Goal: Book appointment/travel/reservation

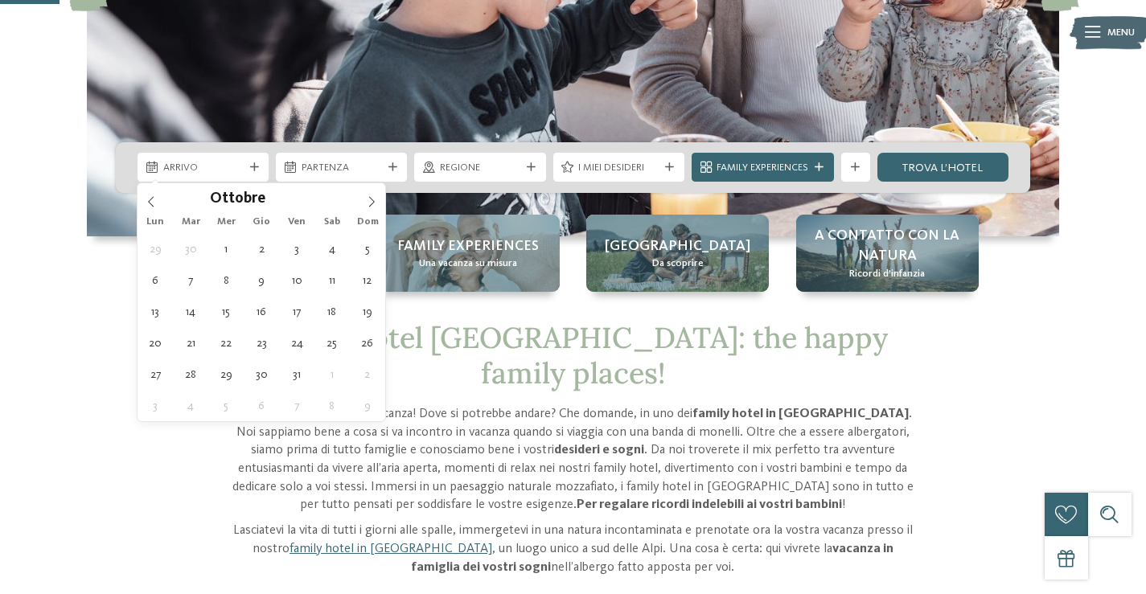
click at [363, 202] on span at bounding box center [371, 196] width 27 height 27
type input "****"
click at [363, 202] on span at bounding box center [371, 196] width 27 height 27
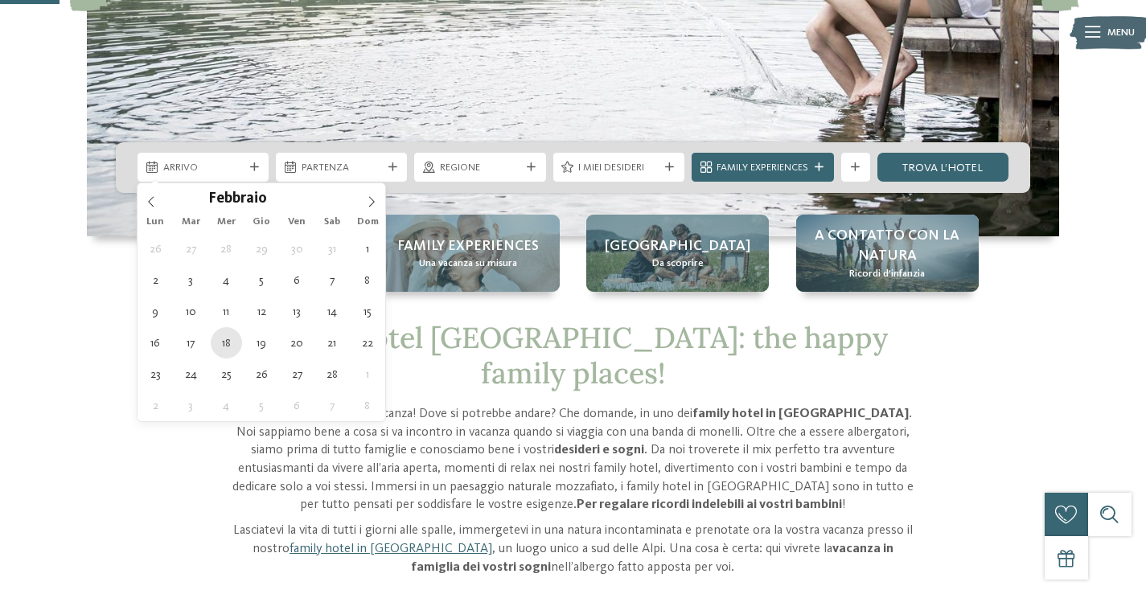
type div "[DATE]"
type input "****"
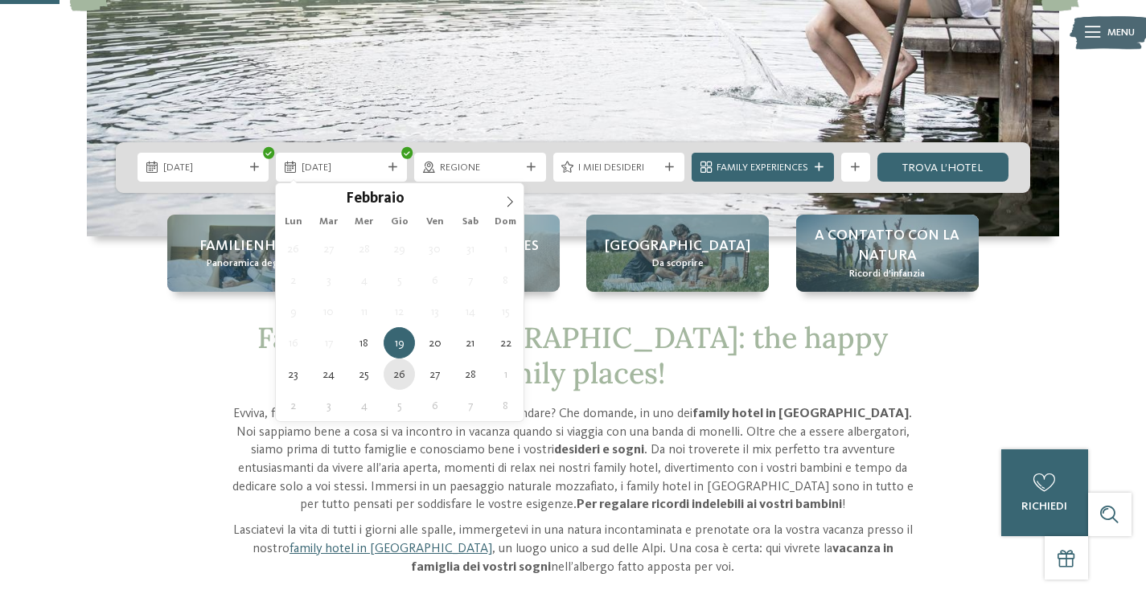
type div "[DATE]"
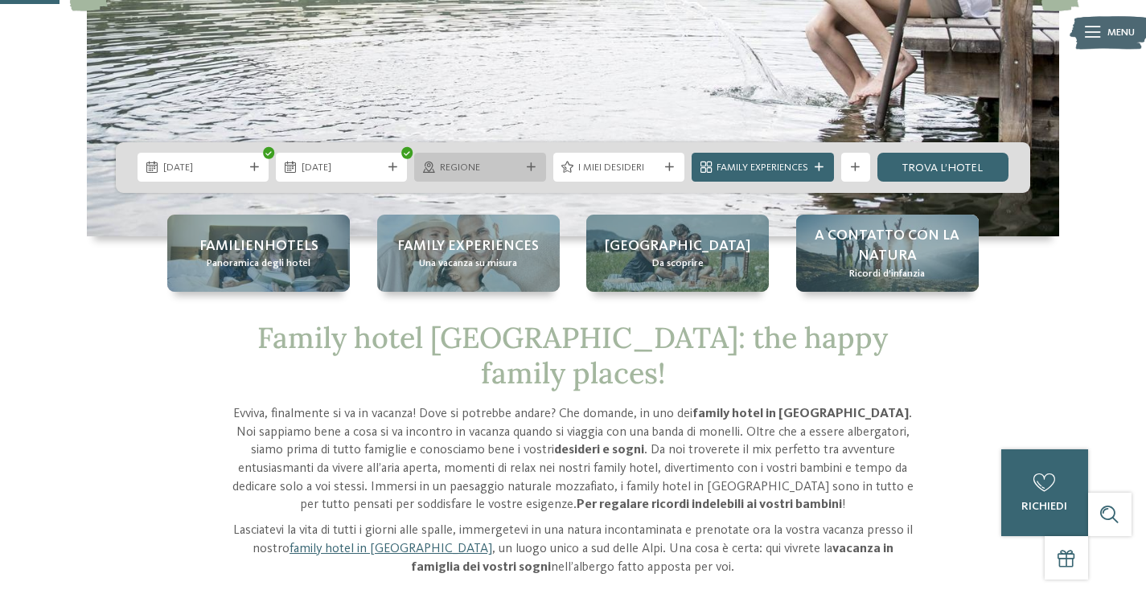
click at [493, 176] on div "Regione" at bounding box center [479, 167] width 131 height 29
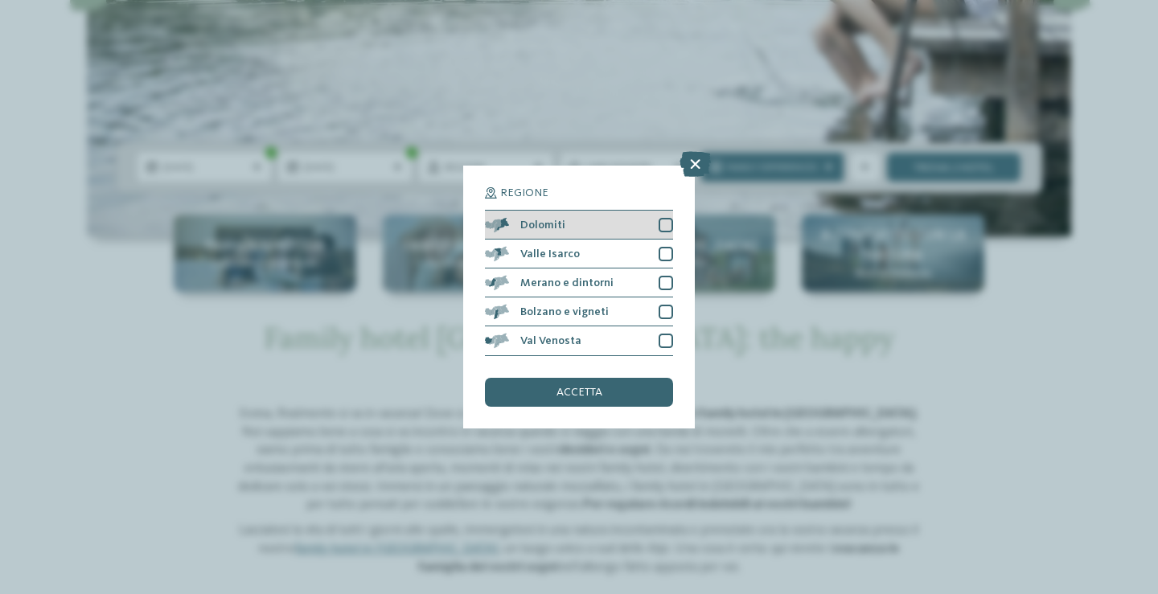
click at [524, 228] on span "Dolomiti" at bounding box center [542, 224] width 45 height 11
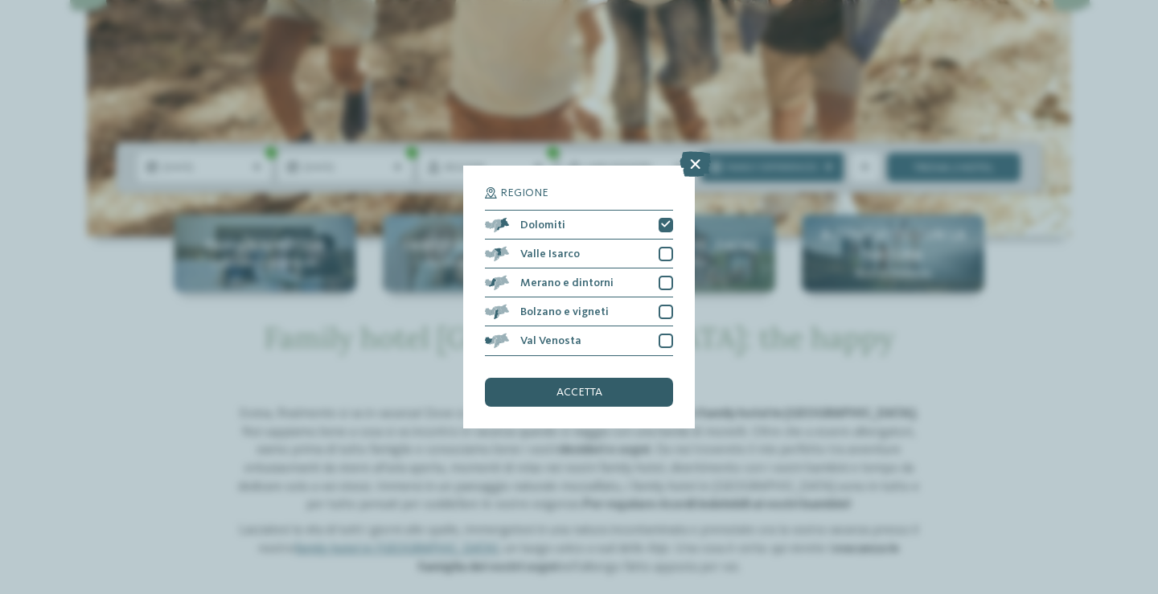
click at [632, 390] on div "accetta" at bounding box center [579, 392] width 188 height 29
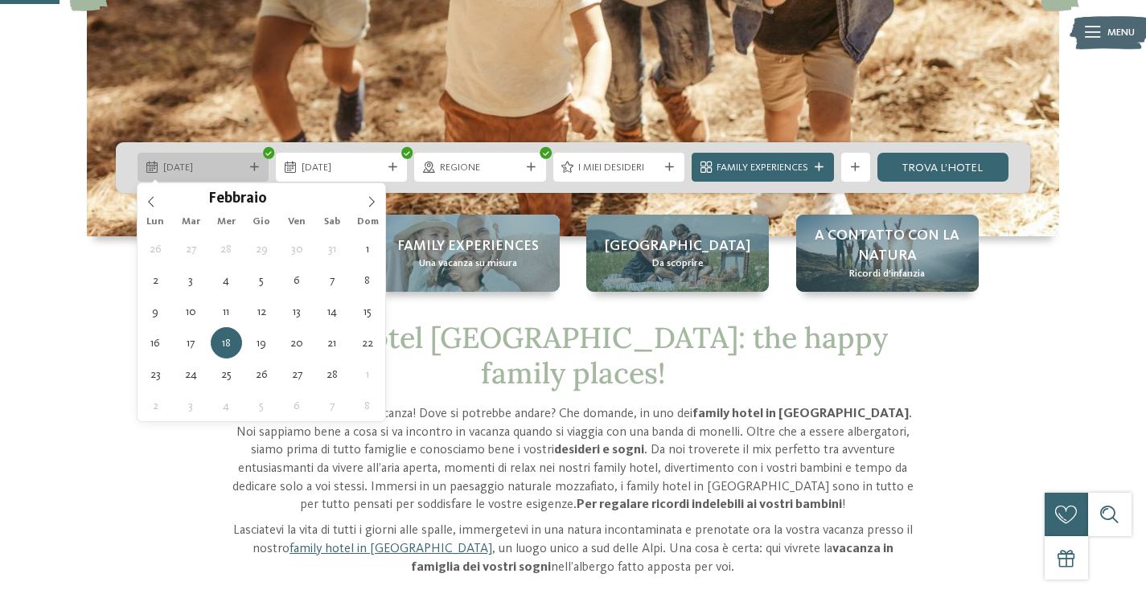
click at [233, 162] on span "[DATE]" at bounding box center [203, 168] width 80 height 14
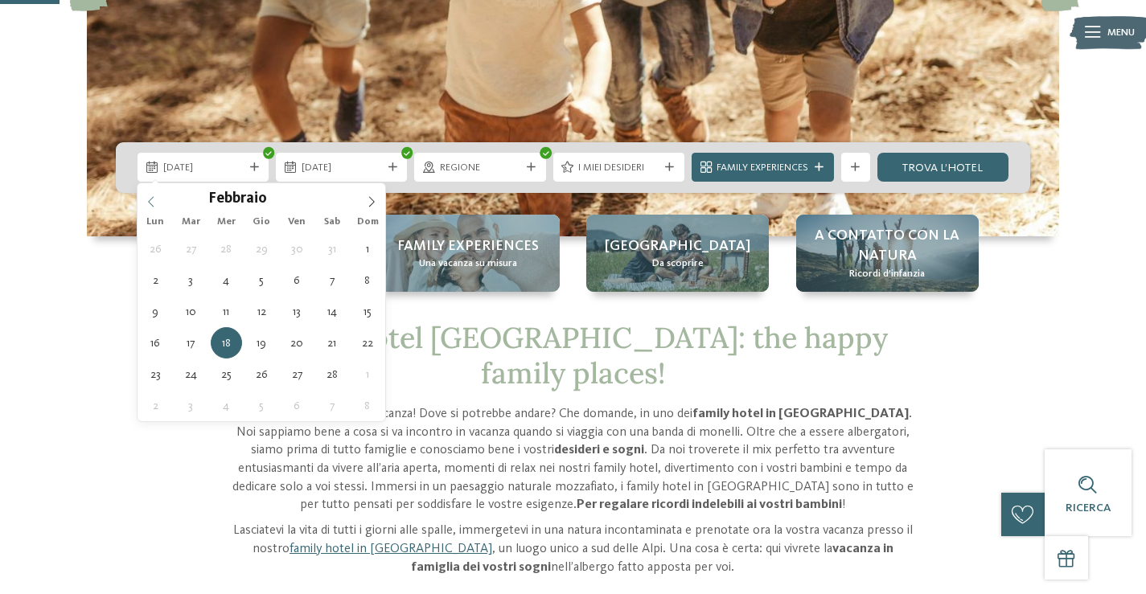
click at [147, 200] on icon at bounding box center [151, 201] width 11 height 11
type input "****"
click at [147, 200] on icon at bounding box center [151, 201] width 11 height 11
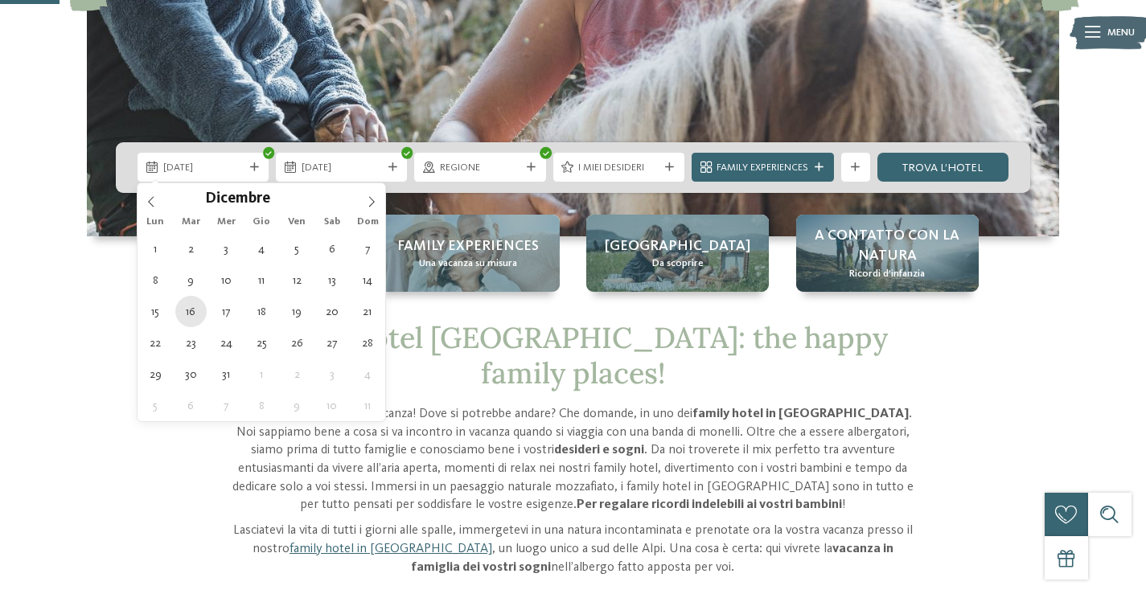
type div "[DATE]"
type input "****"
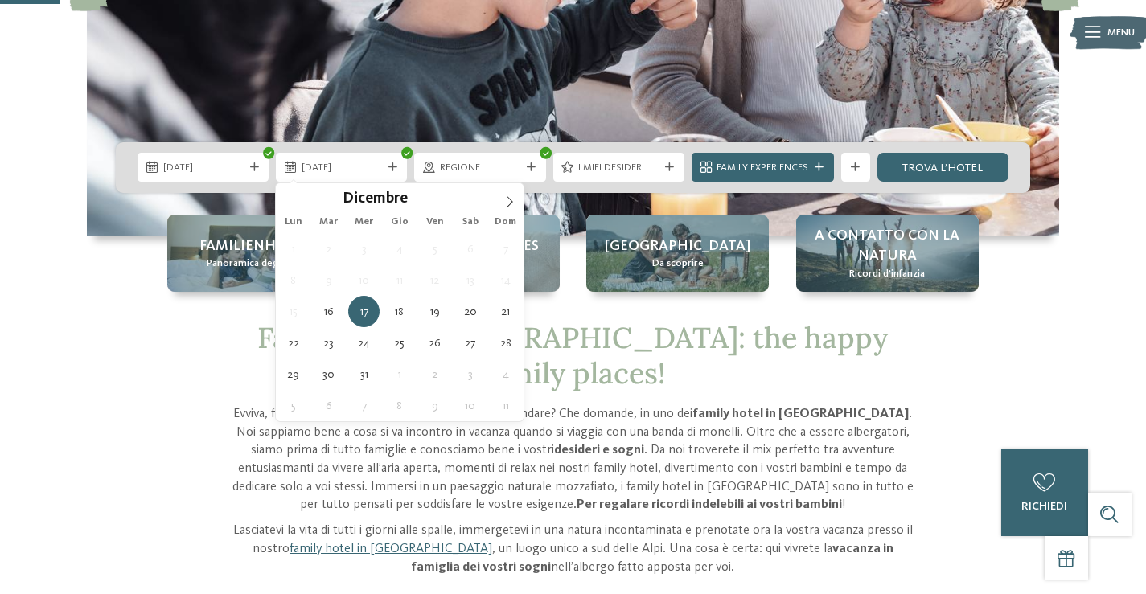
click at [172, 370] on div "Family hotel [GEOGRAPHIC_DATA]: the happy family places! [PERSON_NAME], finalme…" at bounding box center [572, 504] width 985 height 366
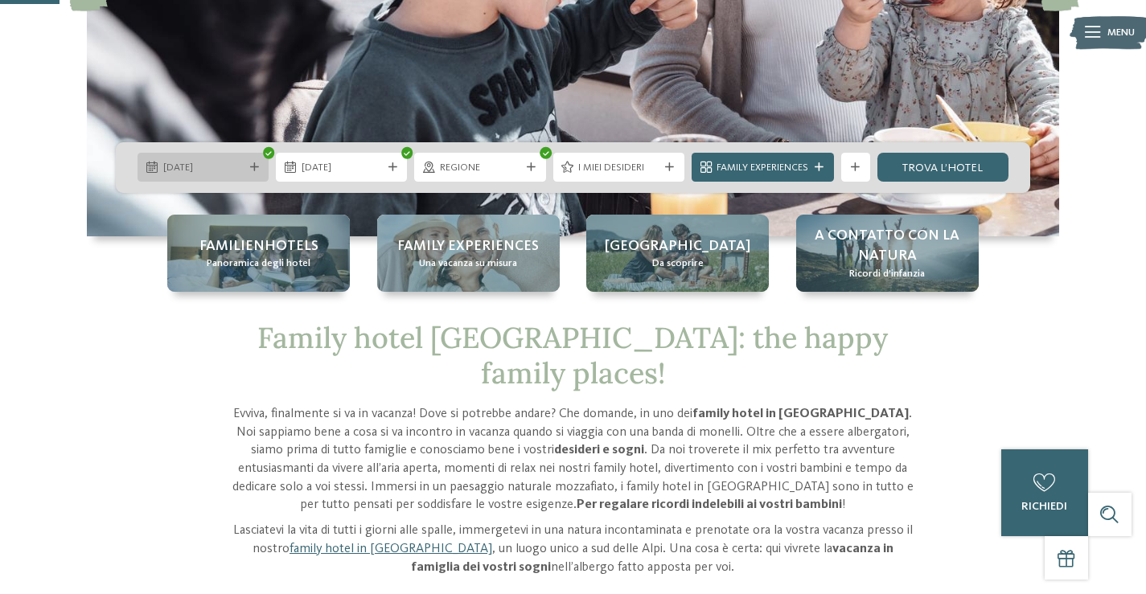
click at [247, 171] on div at bounding box center [254, 167] width 14 height 9
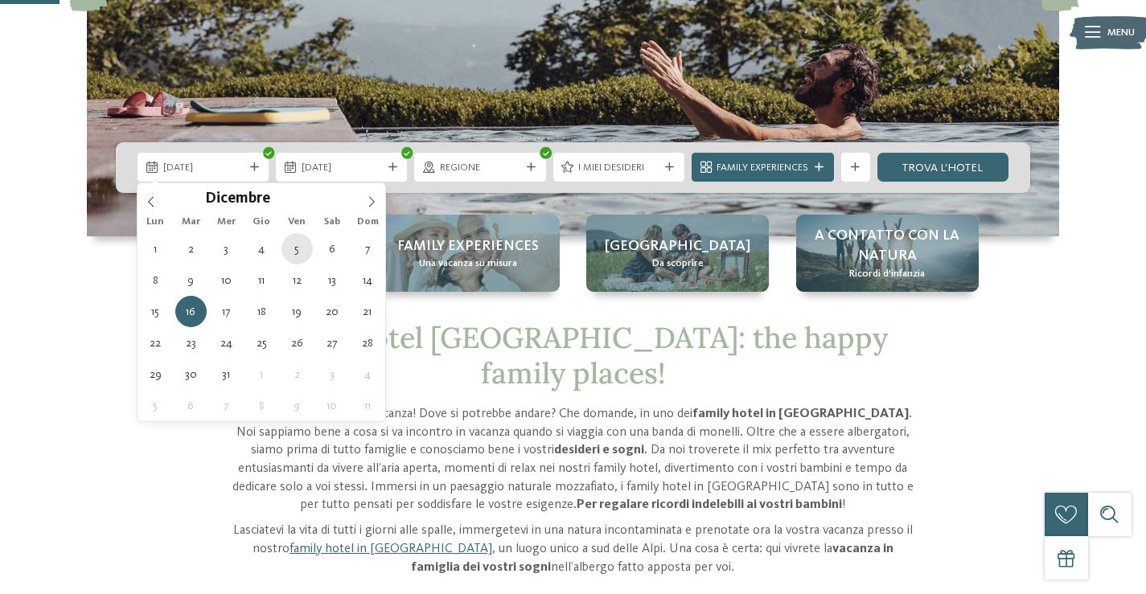
type div "[DATE]"
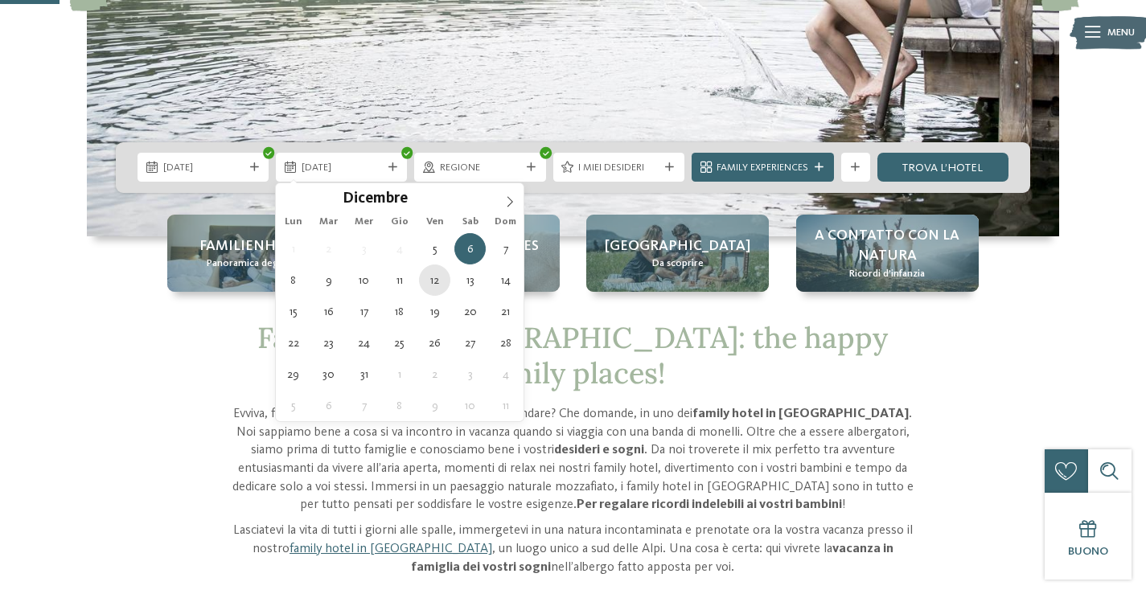
type div "[DATE]"
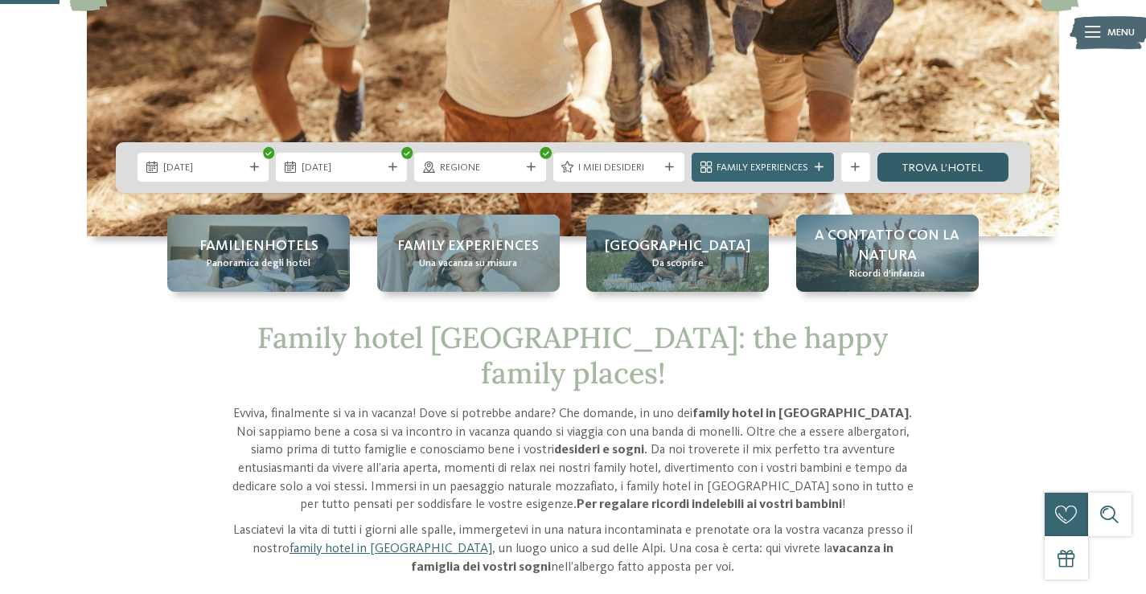
click at [922, 168] on link "trova l’hotel" at bounding box center [942, 167] width 131 height 29
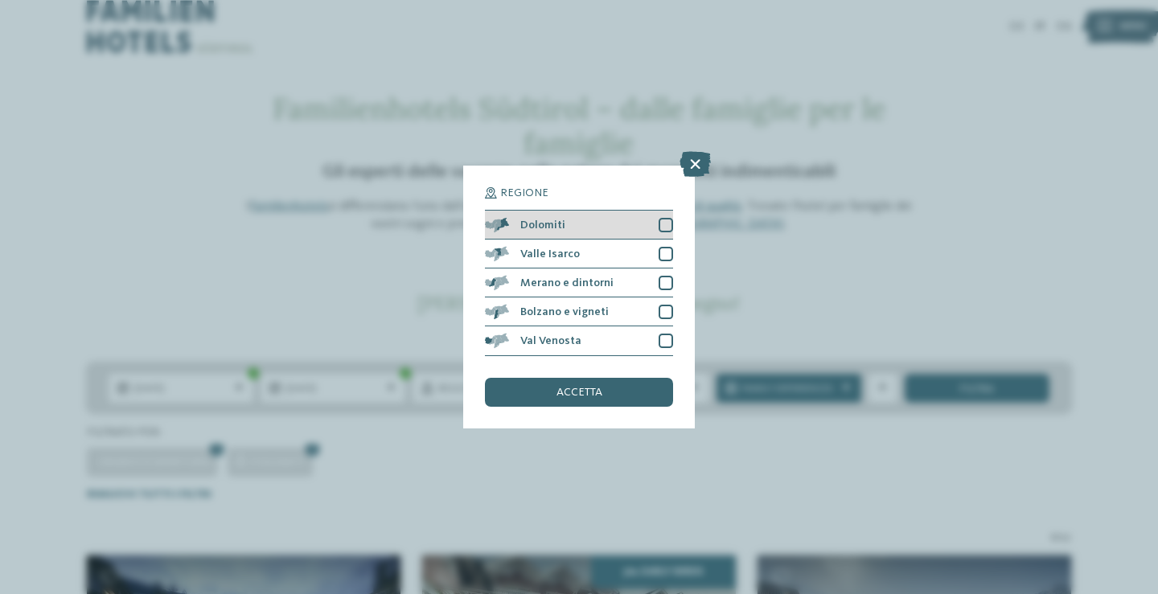
click at [551, 228] on span "Dolomiti" at bounding box center [542, 224] width 45 height 11
click at [670, 220] on icon at bounding box center [666, 224] width 10 height 9
click at [712, 153] on div "Regione Dolomiti" at bounding box center [579, 297] width 1158 height 594
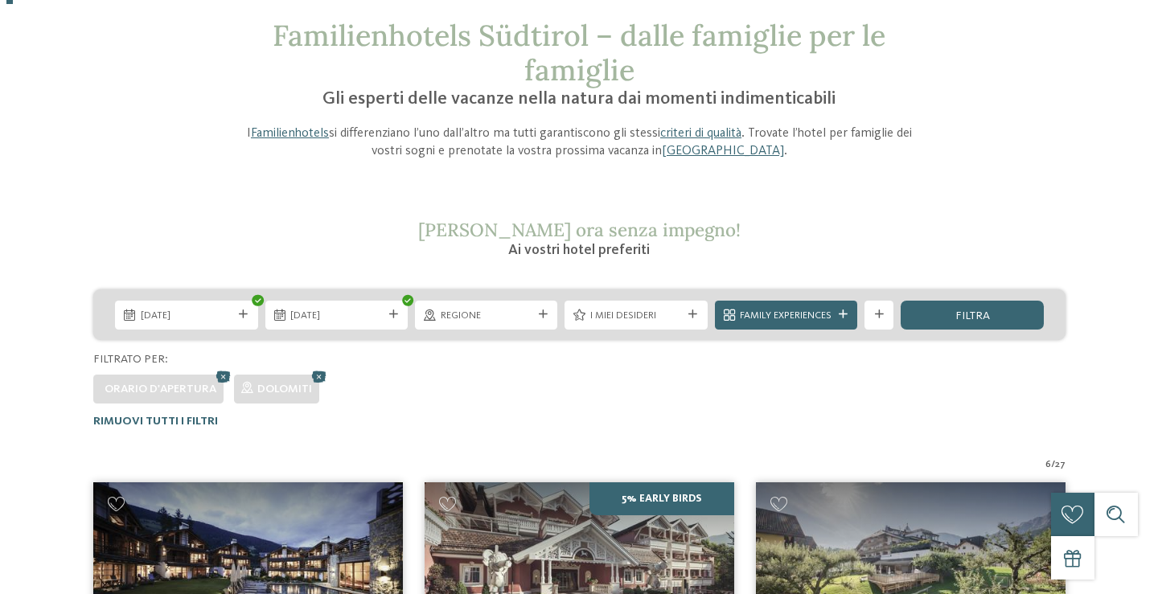
scroll to position [170, 0]
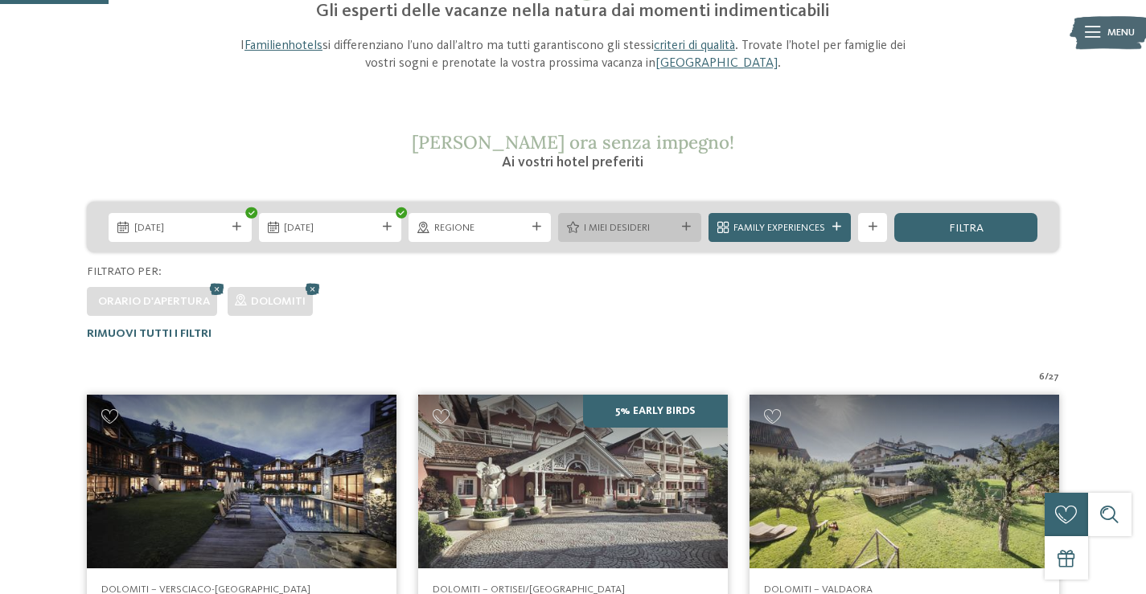
click at [627, 238] on div "I miei desideri" at bounding box center [629, 227] width 142 height 29
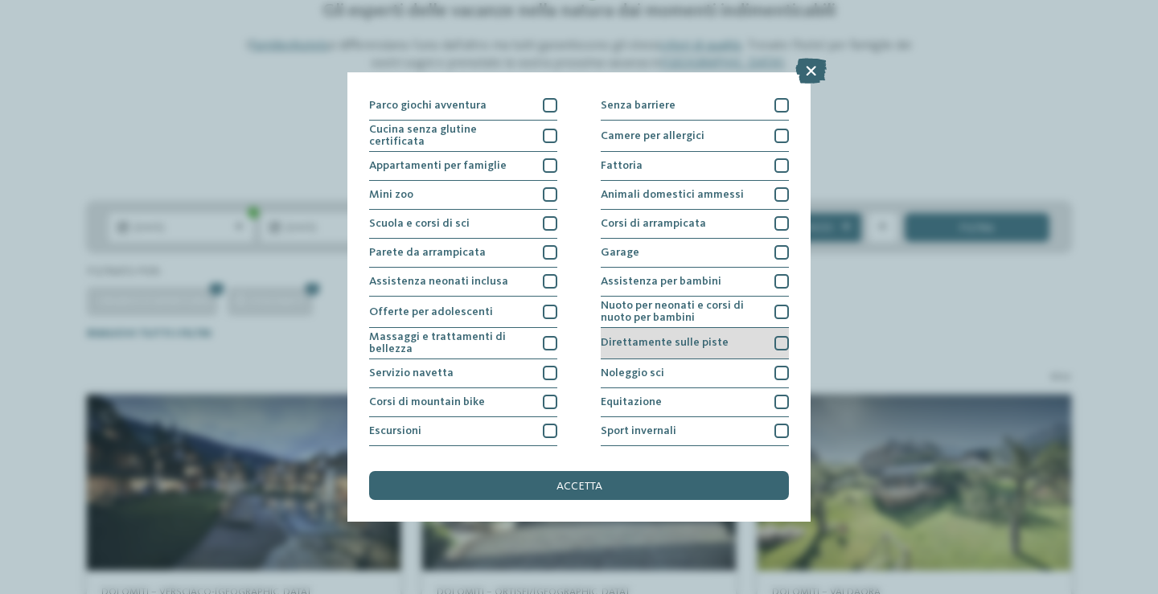
scroll to position [87, 0]
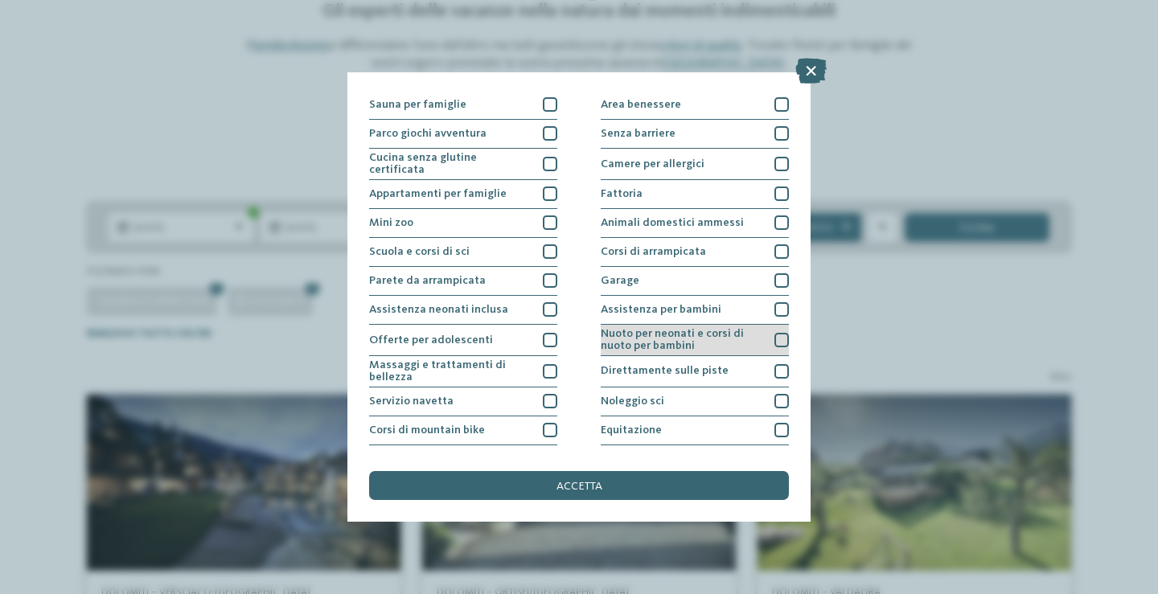
click at [774, 334] on div at bounding box center [781, 340] width 14 height 14
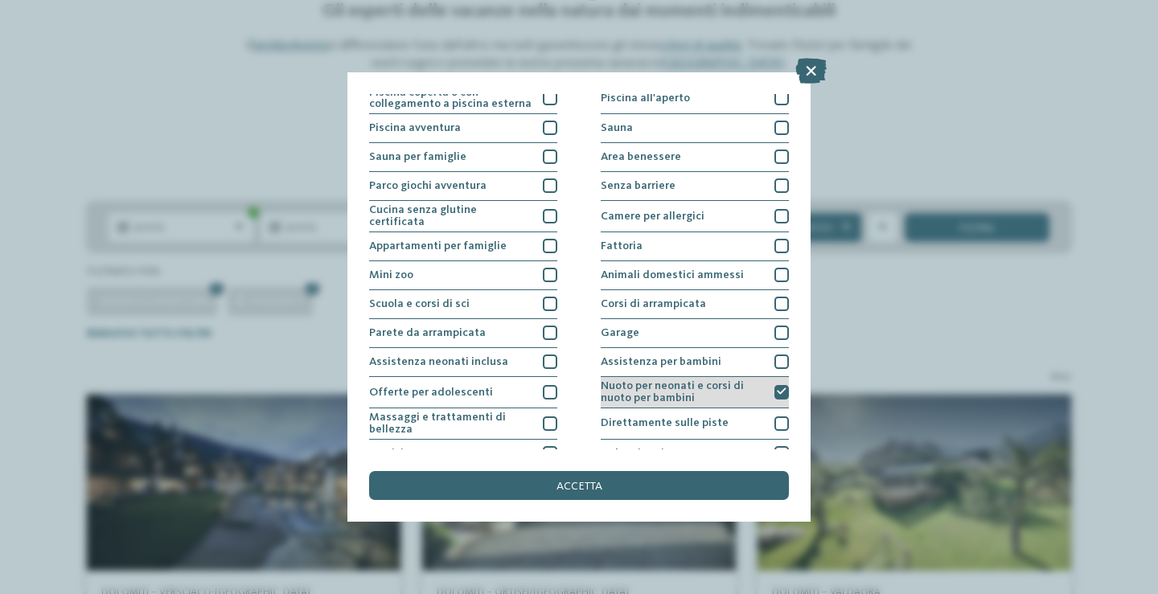
scroll to position [6, 0]
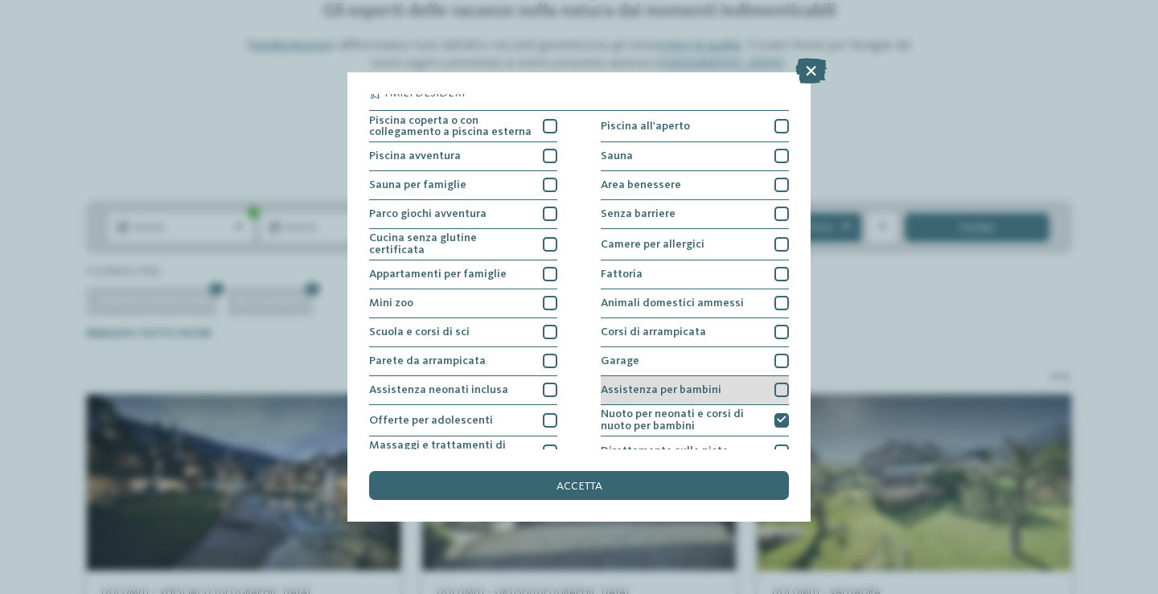
click at [774, 387] on div at bounding box center [781, 390] width 14 height 14
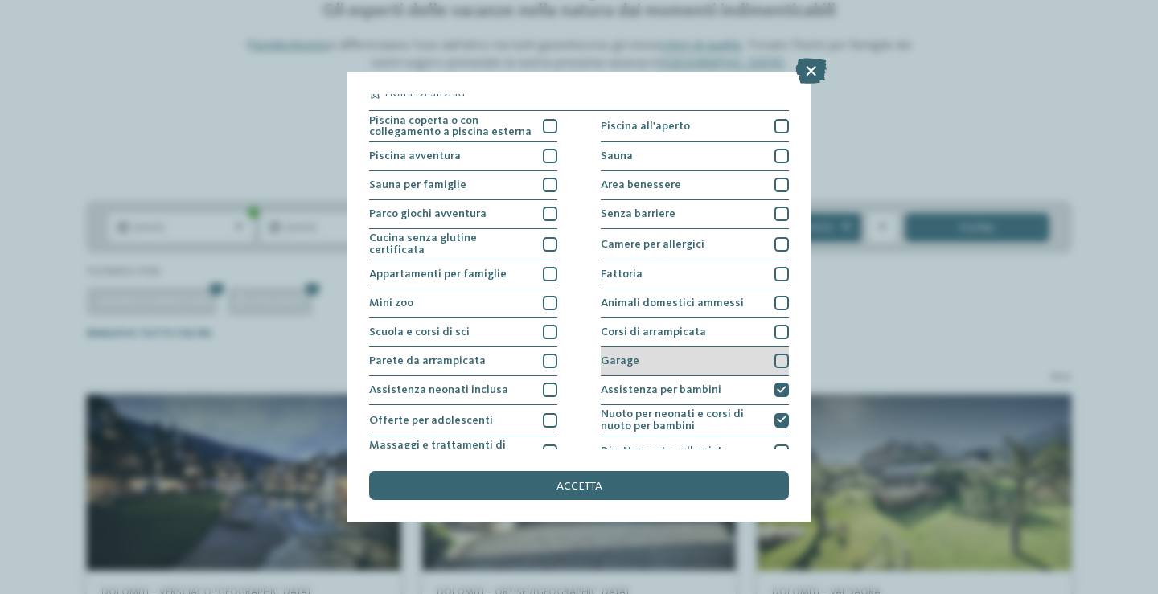
scroll to position [0, 0]
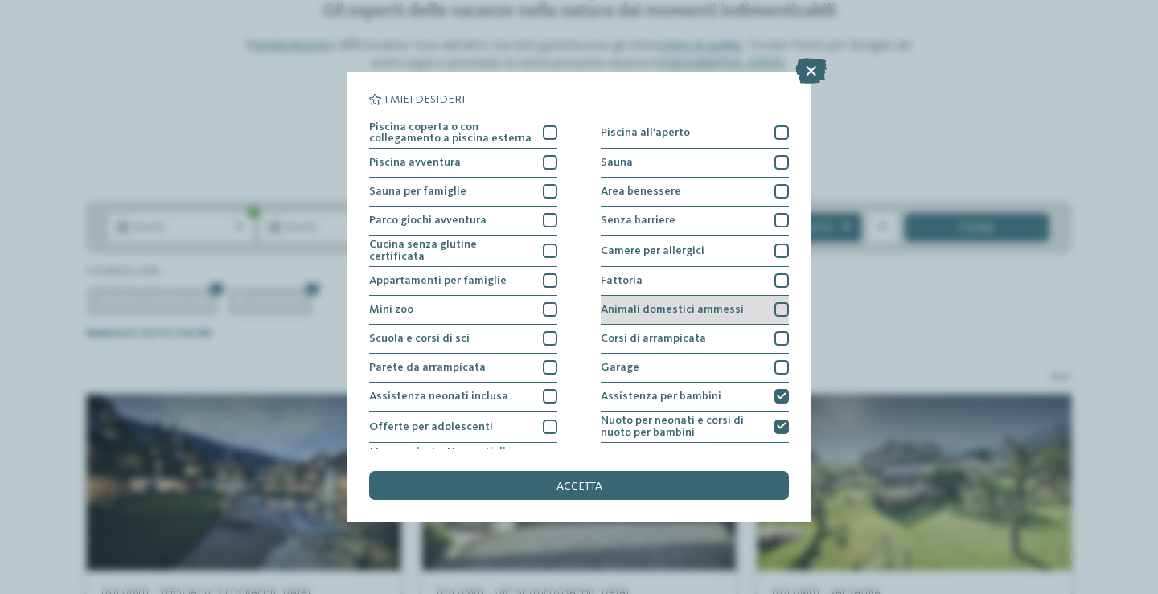
click at [774, 305] on div at bounding box center [781, 309] width 14 height 14
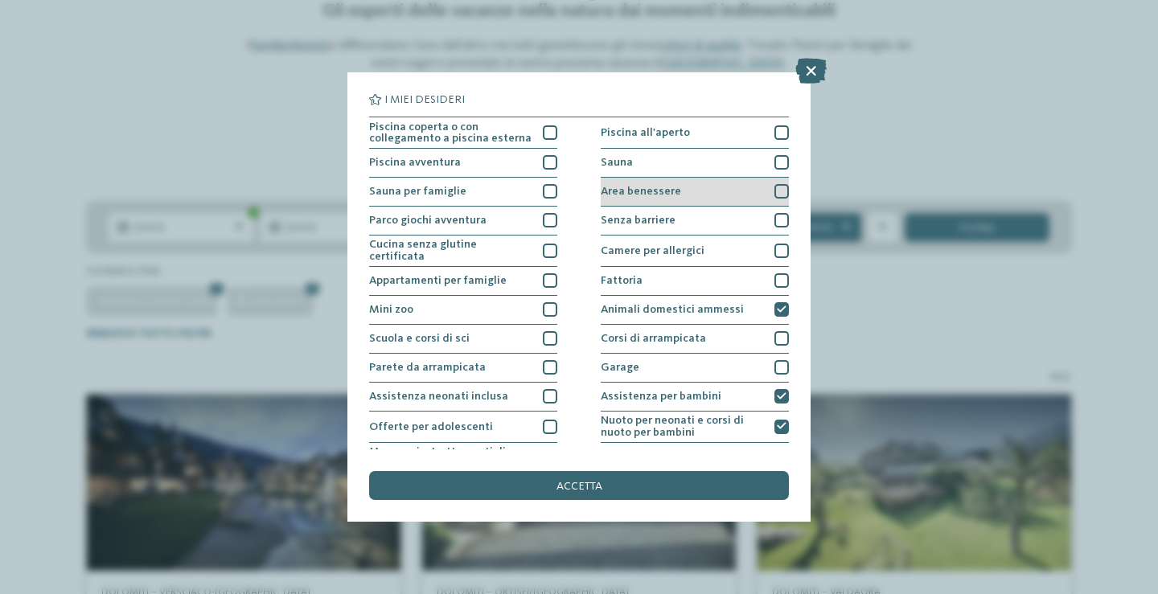
click at [764, 189] on div "Area benessere" at bounding box center [695, 192] width 188 height 29
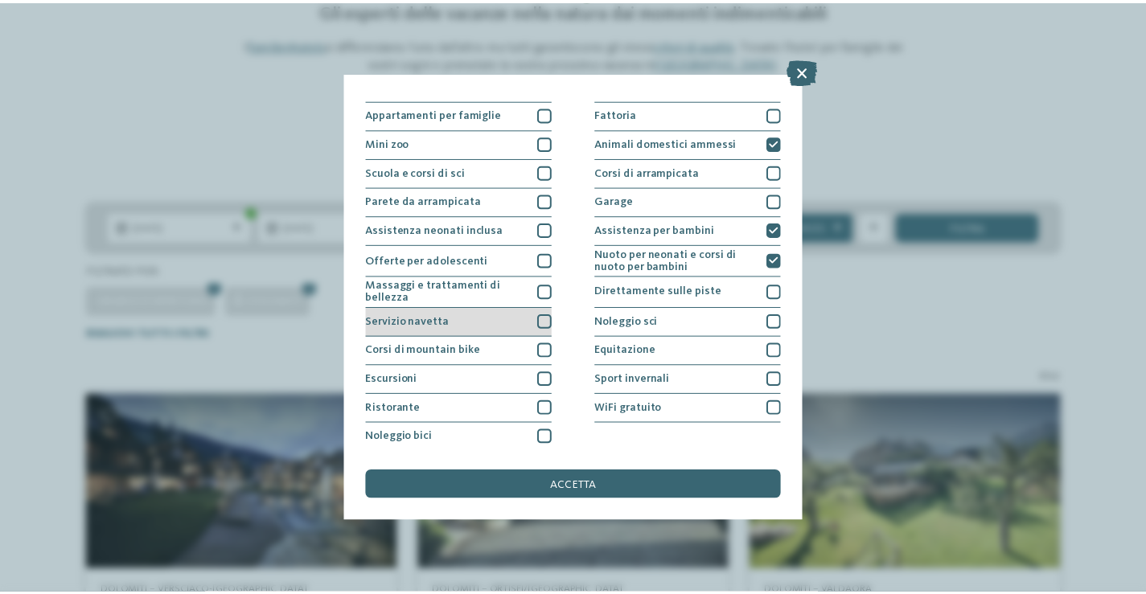
scroll to position [167, 0]
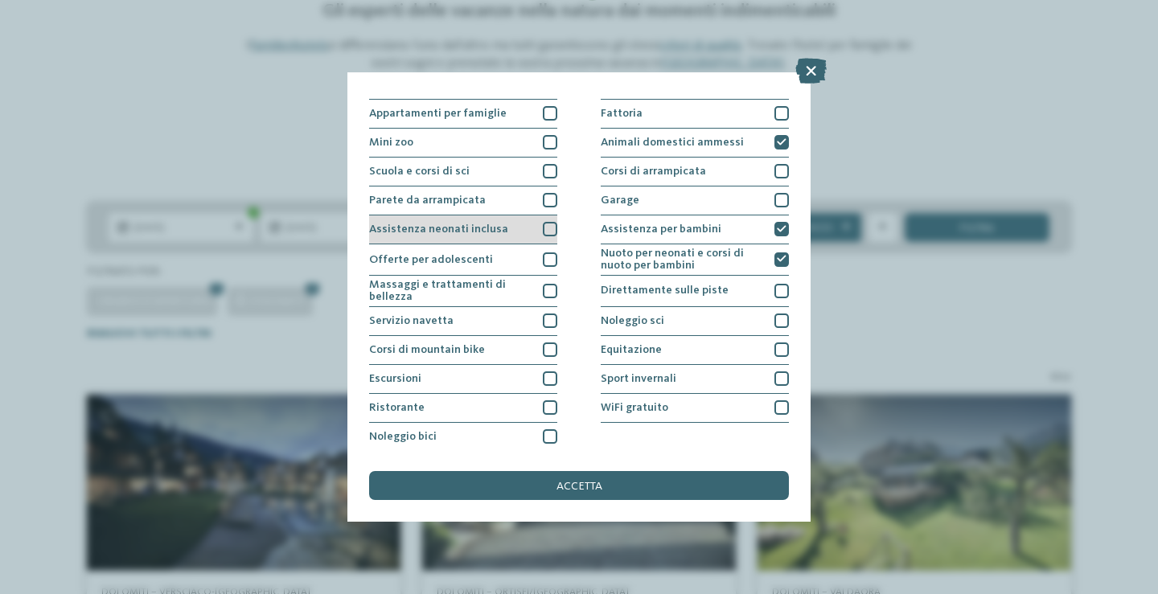
click at [544, 228] on div at bounding box center [550, 229] width 14 height 14
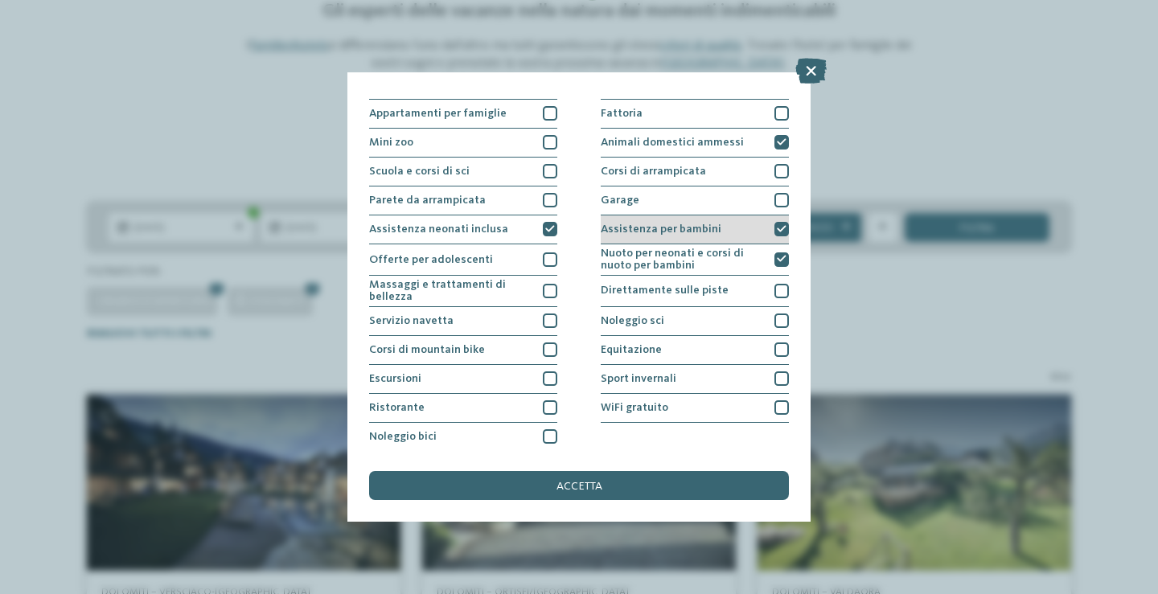
click at [774, 227] on div at bounding box center [781, 229] width 14 height 14
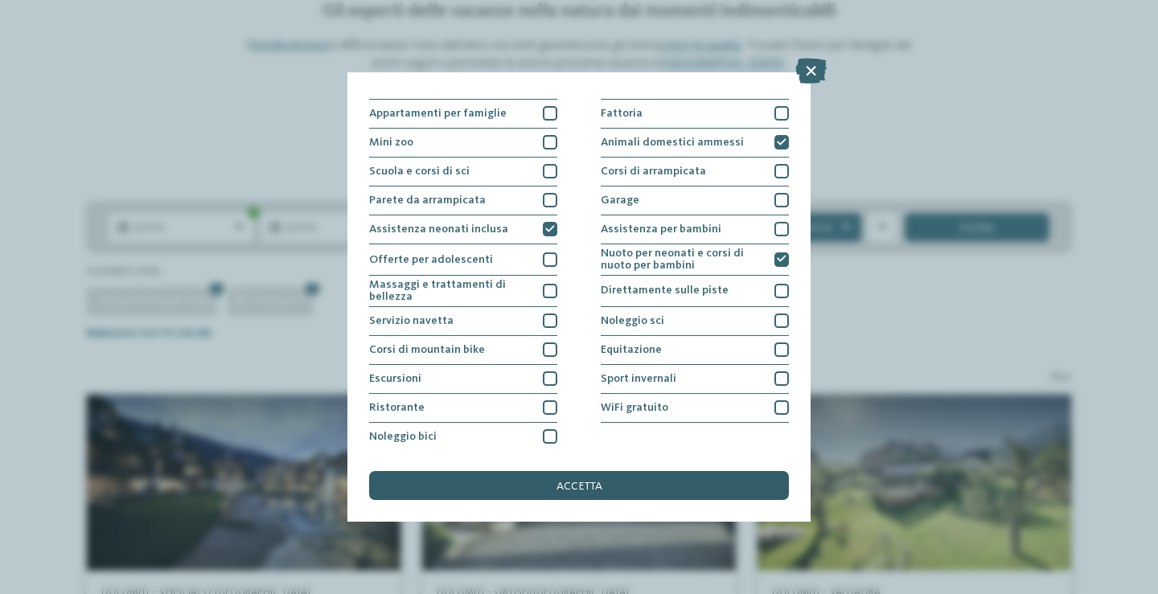
click at [550, 482] on div "accetta" at bounding box center [579, 485] width 420 height 29
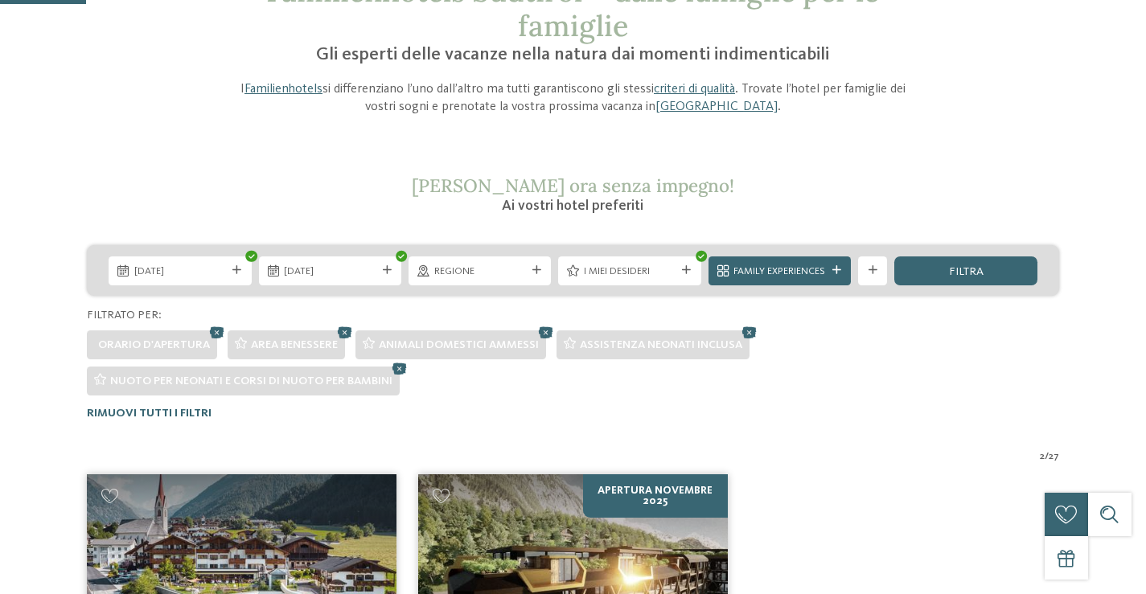
scroll to position [100, 0]
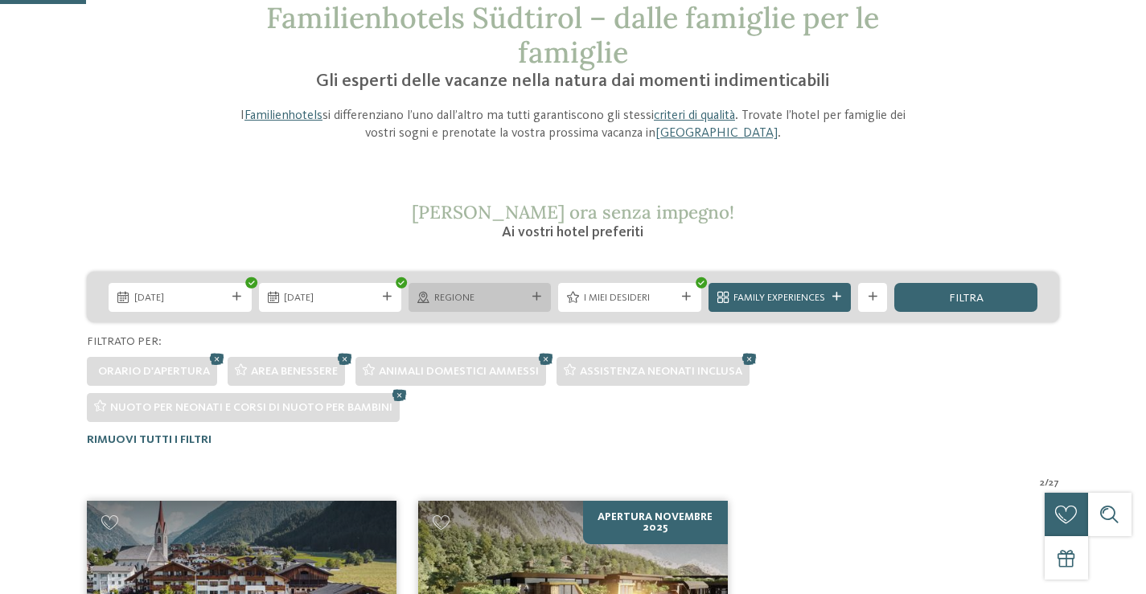
click at [485, 302] on span "Regione" at bounding box center [480, 298] width 92 height 14
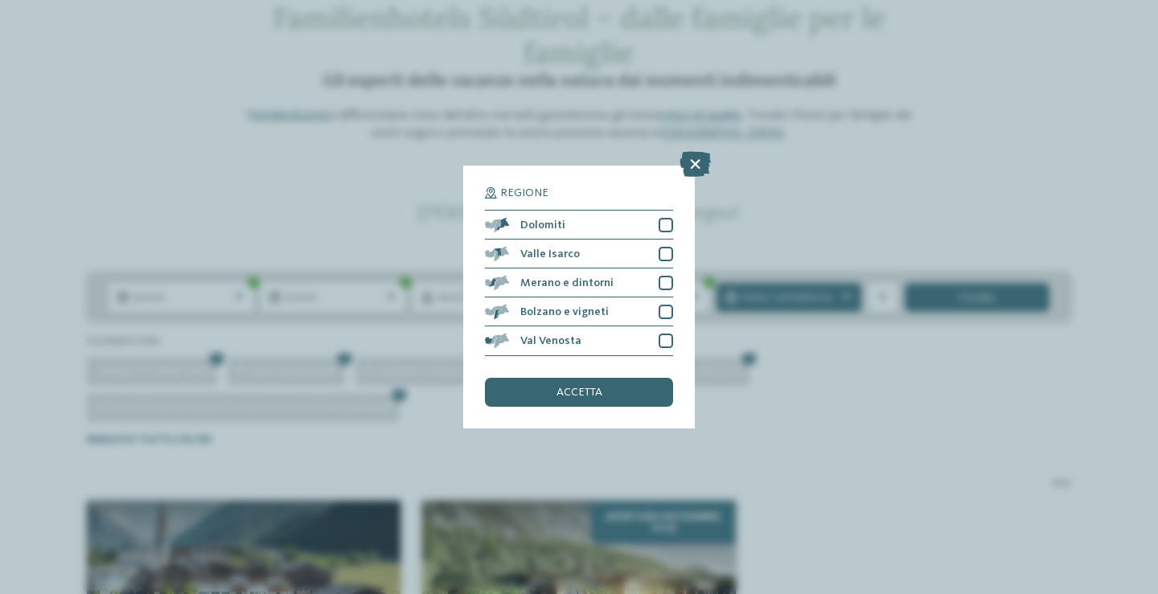
drag, startPoint x: 770, startPoint y: 381, endPoint x: 695, endPoint y: 314, distance: 101.3
click at [766, 372] on div "Regione Dolomiti" at bounding box center [579, 297] width 1158 height 594
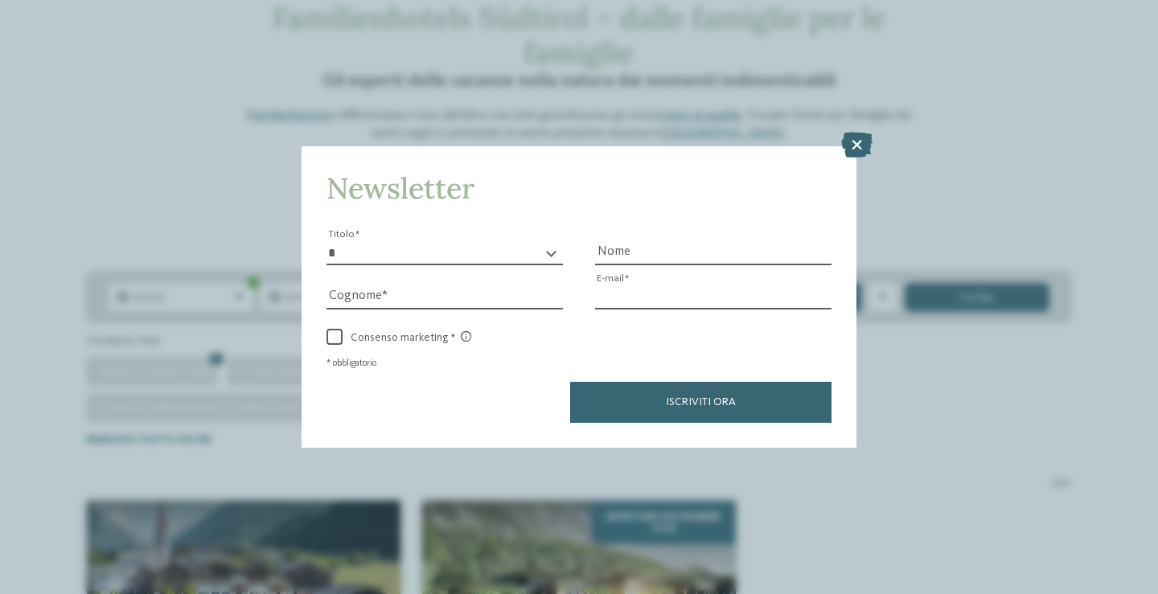
click at [665, 300] on input "E-mail" at bounding box center [713, 297] width 236 height 24
click at [855, 137] on icon at bounding box center [856, 145] width 31 height 26
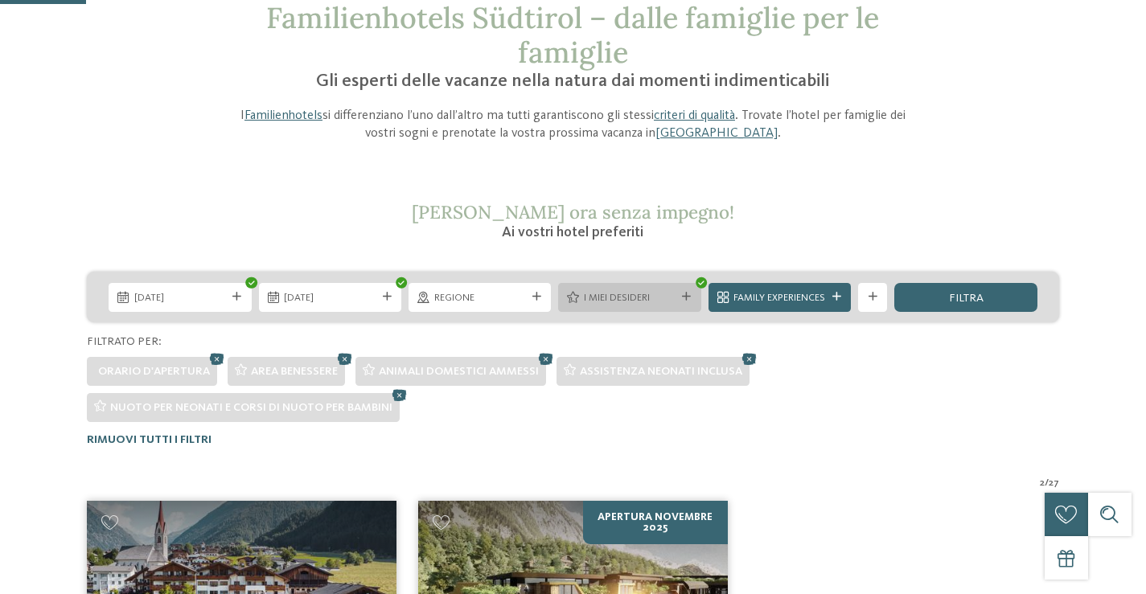
click at [637, 293] on span "I miei desideri" at bounding box center [630, 298] width 92 height 14
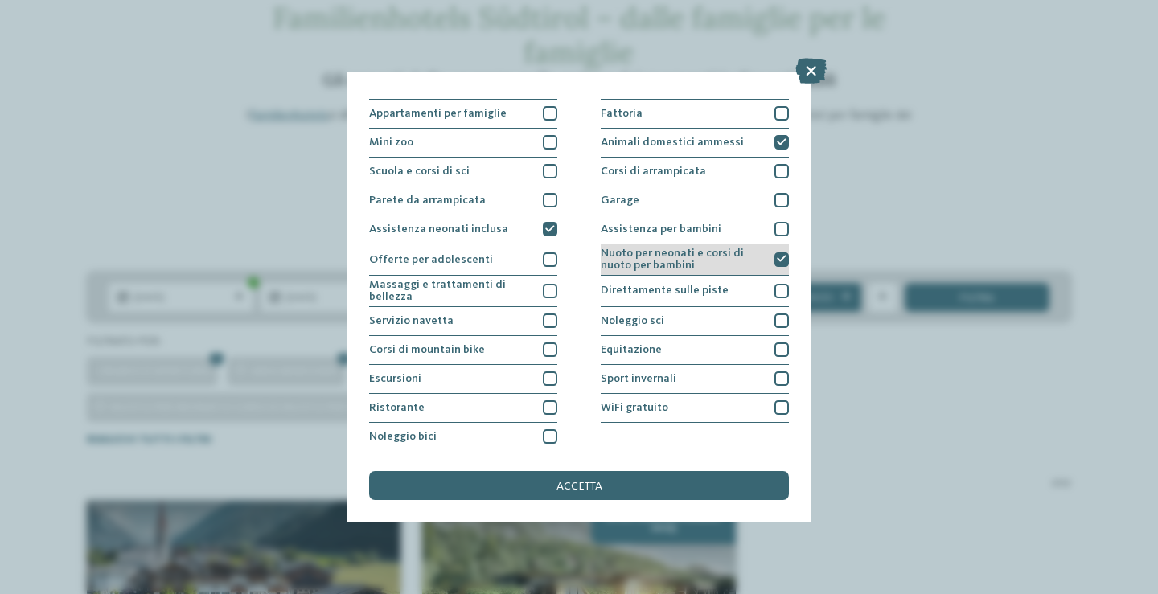
click at [777, 255] on icon at bounding box center [782, 259] width 10 height 9
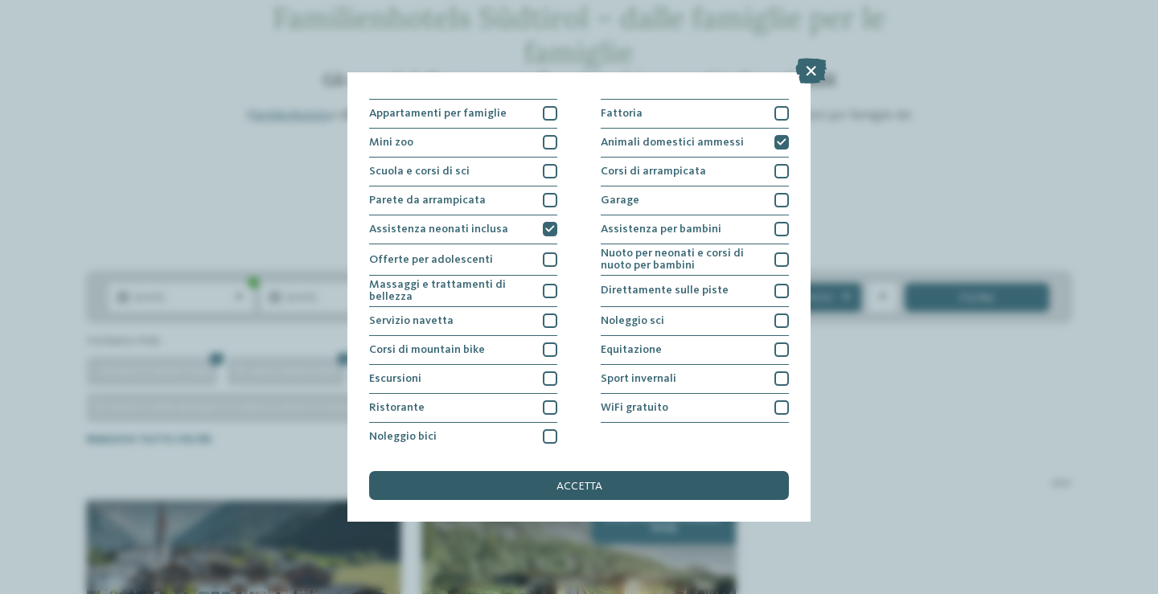
click at [728, 483] on div "accetta" at bounding box center [579, 485] width 420 height 29
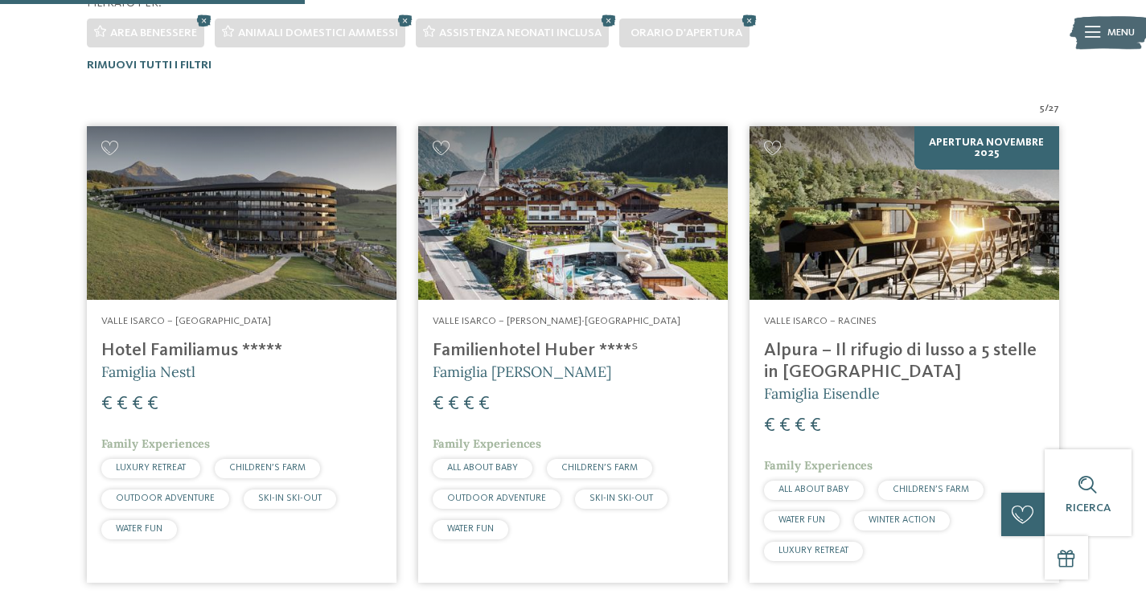
scroll to position [466, 0]
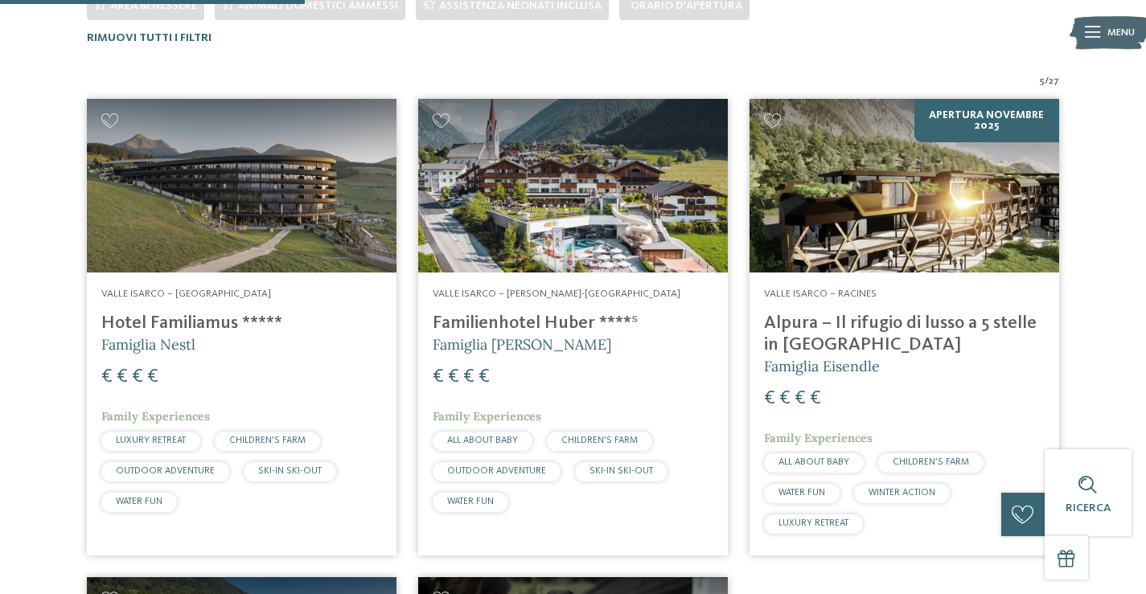
click at [795, 207] on img at bounding box center [904, 186] width 310 height 174
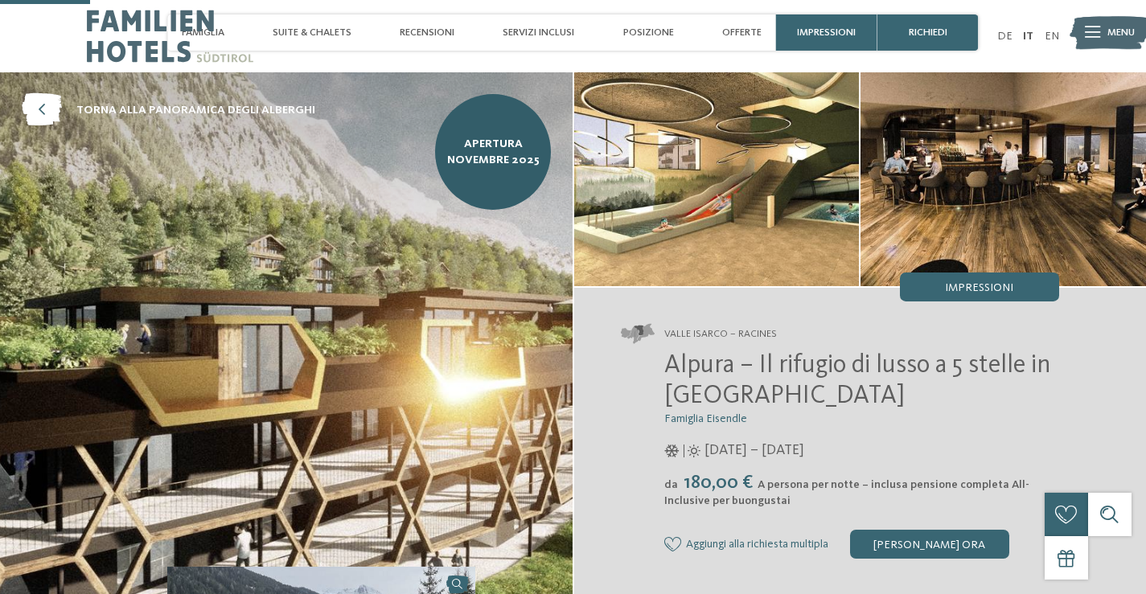
scroll to position [241, 0]
